Goal: Find specific page/section: Find specific page/section

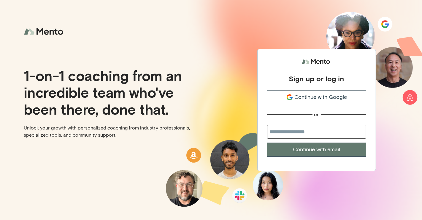
click at [336, 99] on span "Continue with Google" at bounding box center [321, 97] width 53 height 8
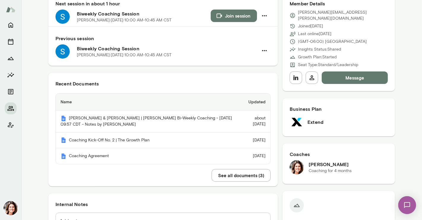
scroll to position [71, 0]
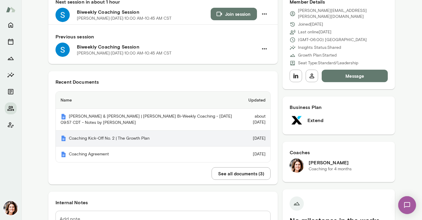
drag, startPoint x: 124, startPoint y: 138, endPoint x: 113, endPoint y: 136, distance: 10.9
click at [113, 136] on th "Coaching Kick-Off No. 2 | The Growth Plan" at bounding box center [147, 138] width 183 height 16
